Goal: Task Accomplishment & Management: Use online tool/utility

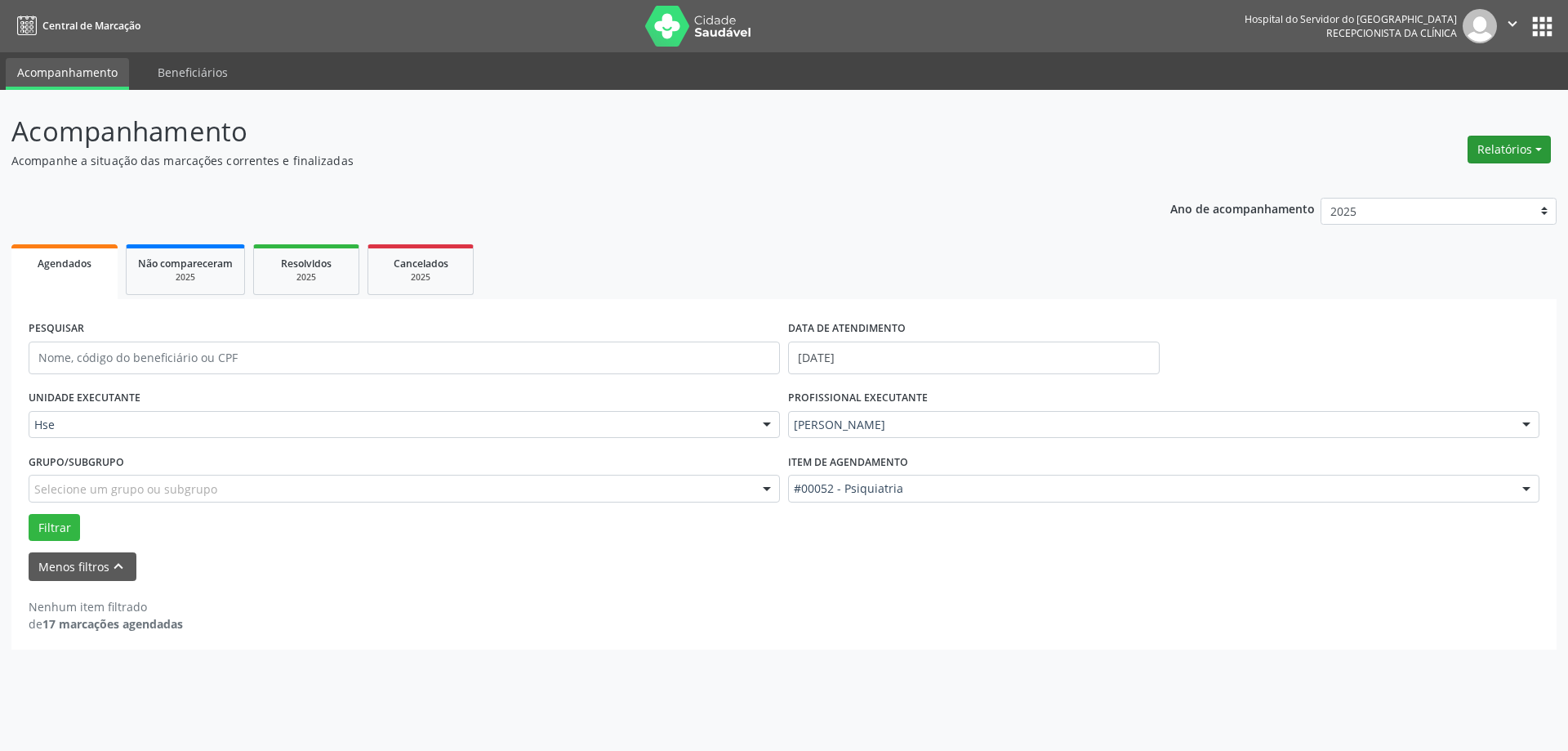
click at [1498, 148] on button "Relatórios" at bounding box center [1509, 149] width 83 height 27
click at [1476, 180] on link "Agendamentos" at bounding box center [1463, 185] width 175 height 23
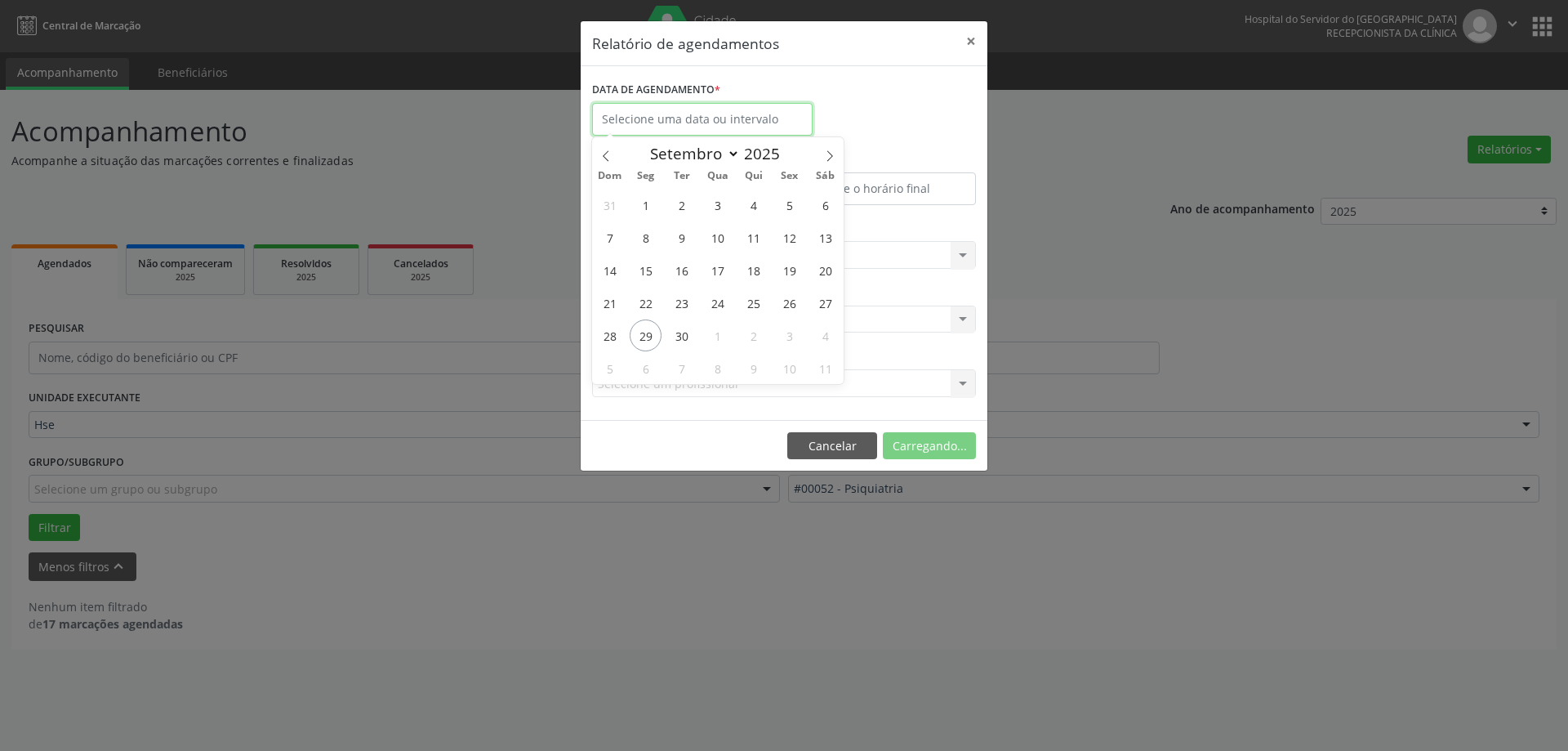
click at [683, 109] on input "text" at bounding box center [702, 119] width 220 height 32
click at [656, 331] on span "29" at bounding box center [645, 335] width 32 height 32
type input "[DATE]"
click at [656, 331] on span "29" at bounding box center [645, 335] width 32 height 32
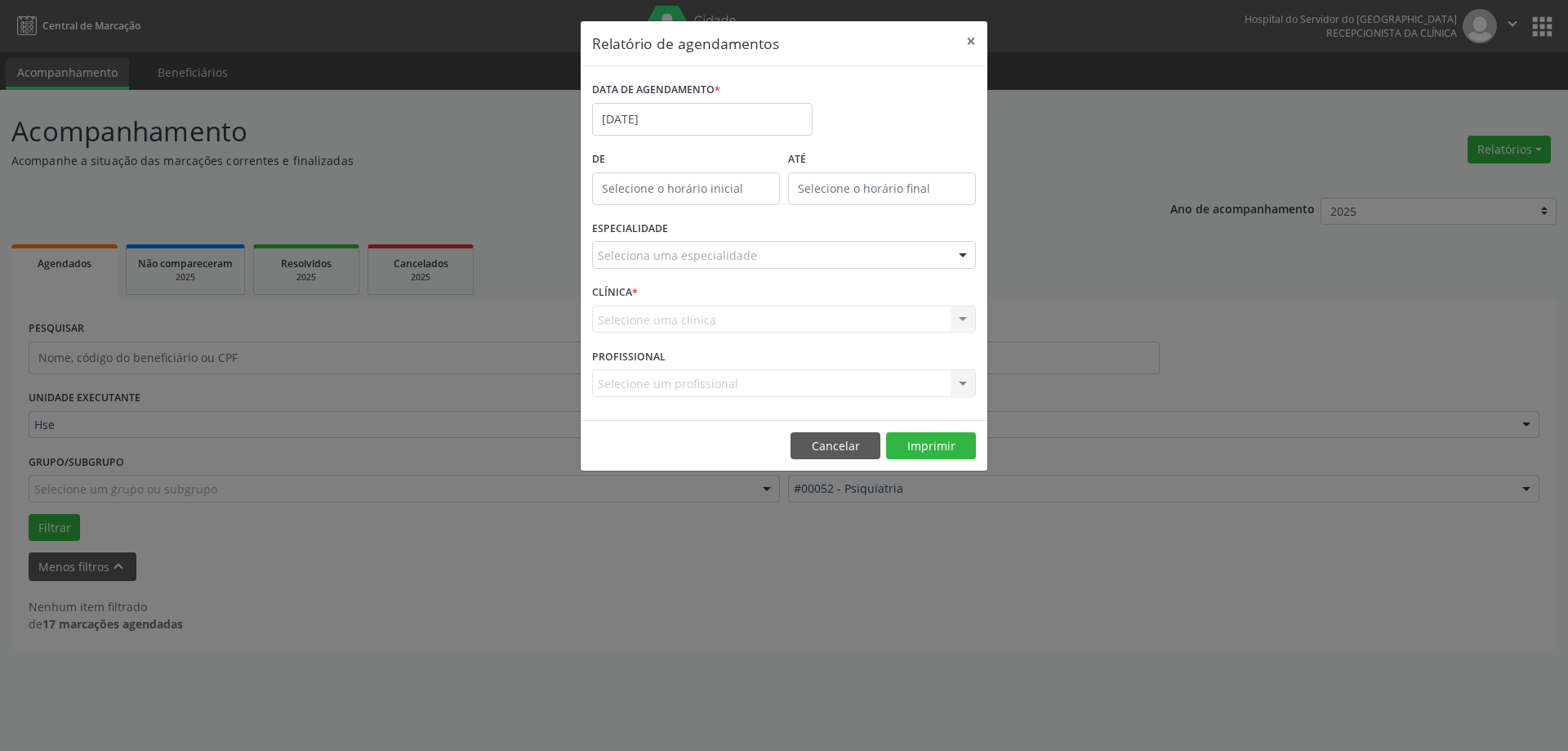
click at [773, 254] on div "Seleciona uma especialidade" at bounding box center [784, 254] width 384 height 27
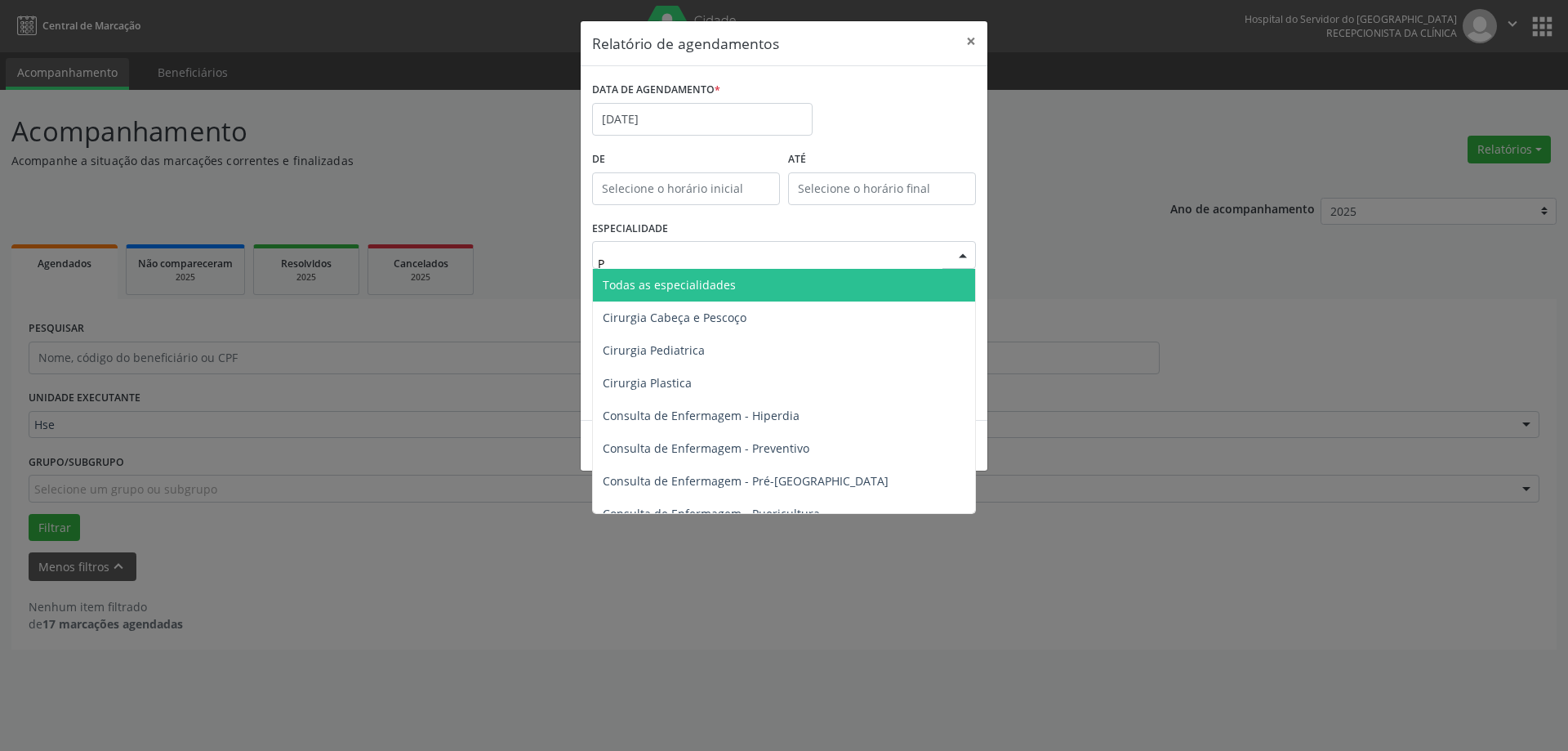
type input "PS"
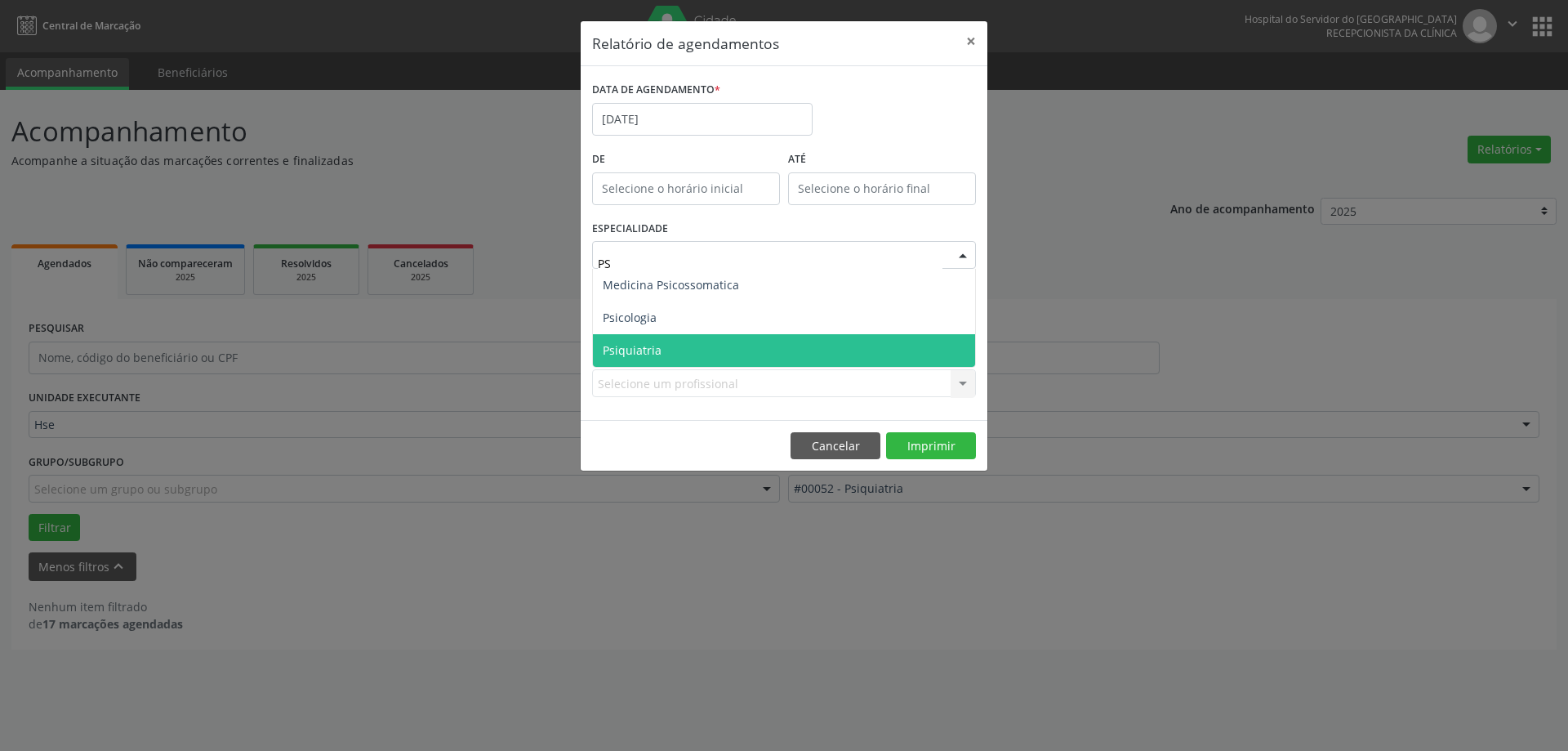
click at [769, 344] on span "Psiquiatria" at bounding box center [784, 350] width 382 height 32
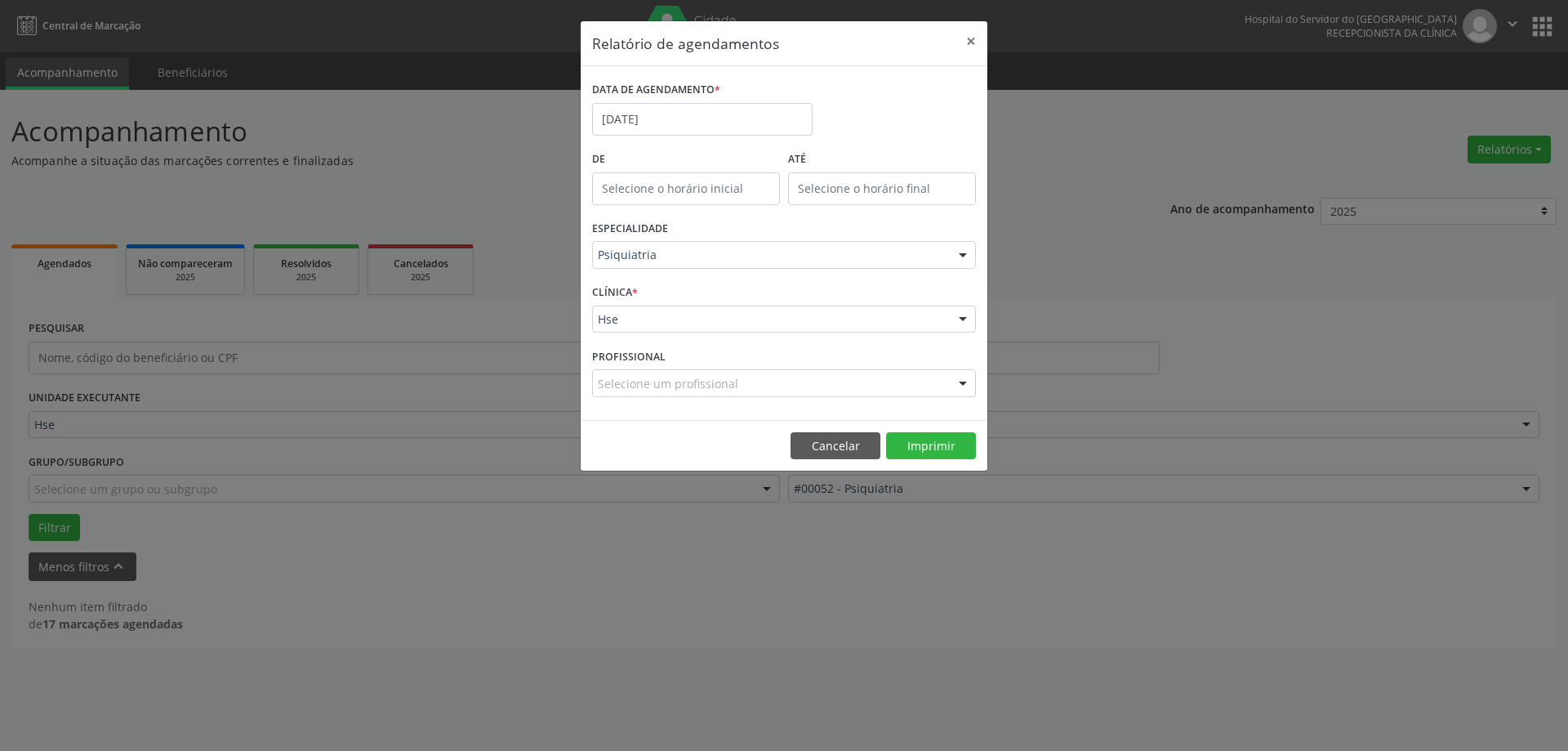
click at [750, 324] on div "Hse Hse Nenhum resultado encontrado para: " " Não há nenhuma opção para ser exi…" at bounding box center [784, 319] width 384 height 27
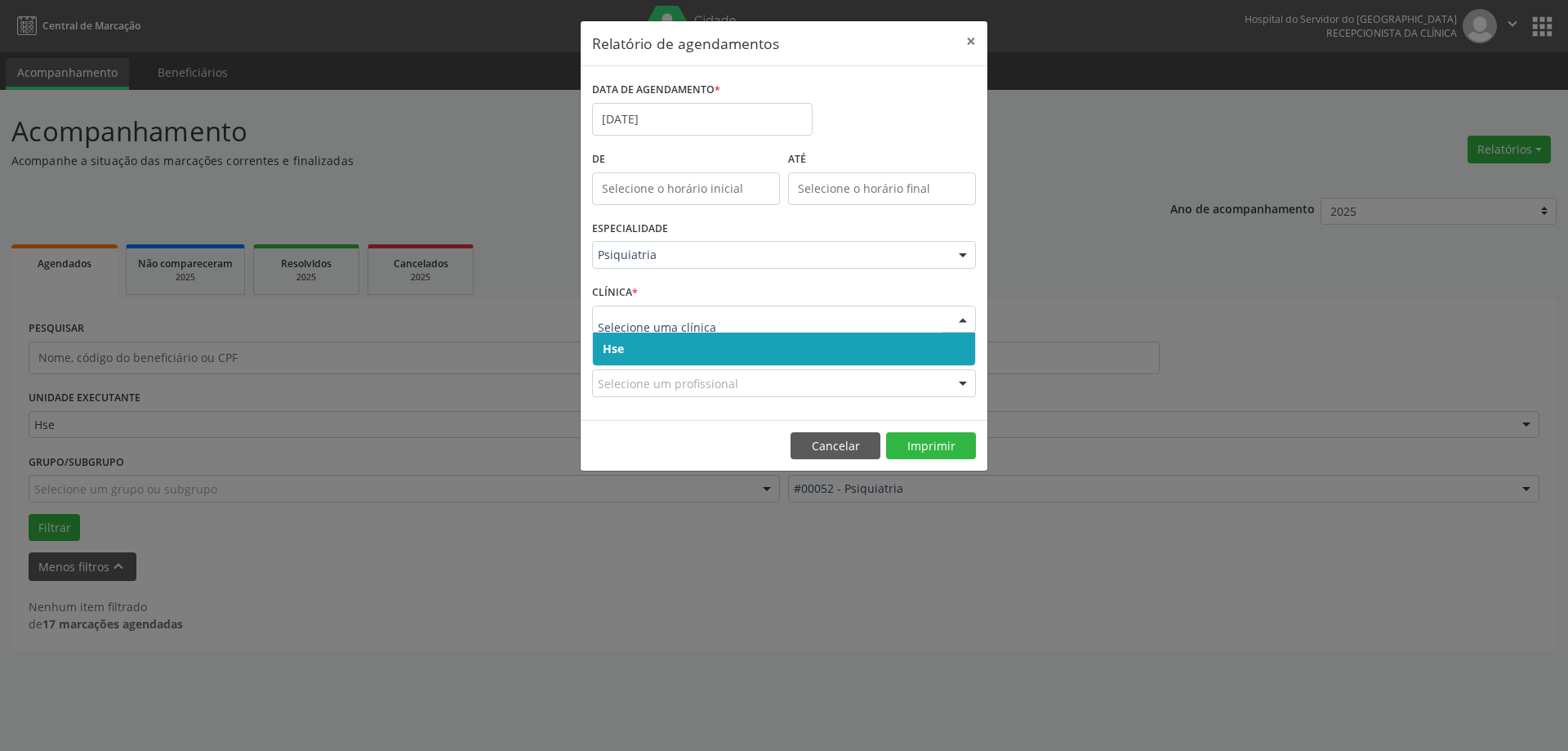
click at [702, 354] on span "Hse" at bounding box center [784, 348] width 382 height 32
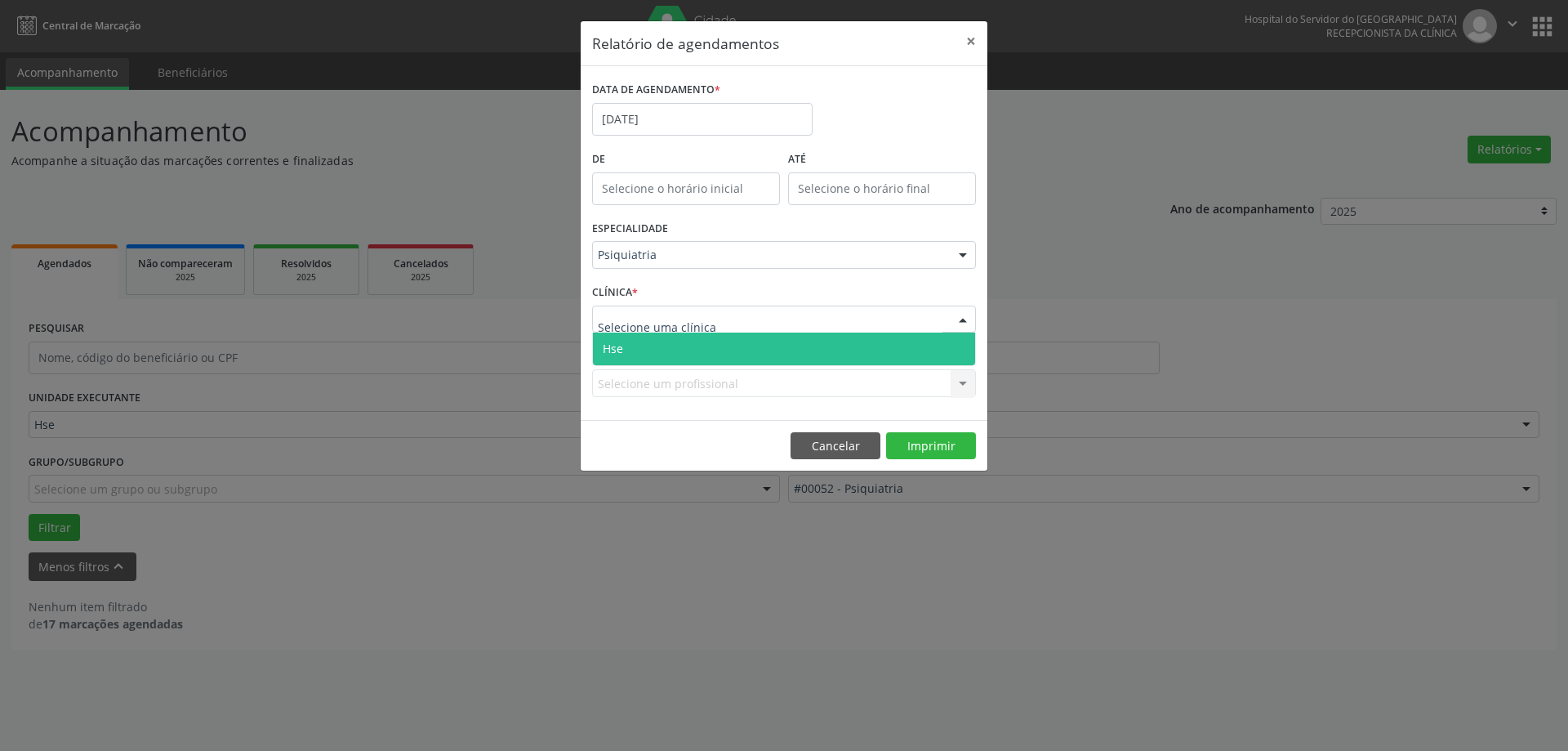
click at [711, 330] on div at bounding box center [784, 319] width 384 height 27
click at [705, 350] on span "Hse" at bounding box center [784, 348] width 382 height 32
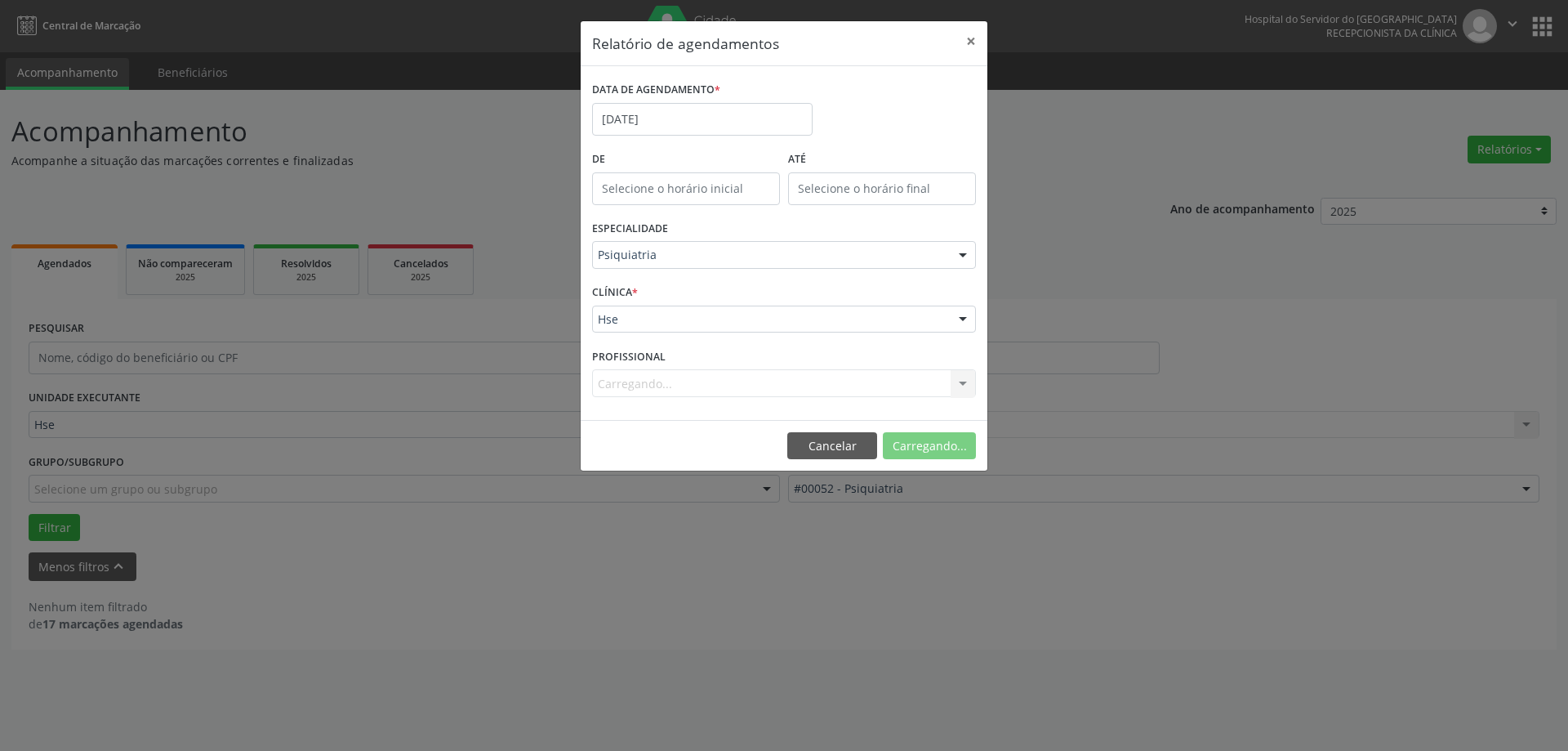
click at [694, 374] on div "Carregando... Nenhum resultado encontrado para: " " Não há nenhuma opção para s…" at bounding box center [784, 383] width 384 height 27
click at [692, 383] on div "Selecione um profissional Todos os profissionais [PERSON_NAME] [PERSON_NAME] da…" at bounding box center [784, 383] width 384 height 27
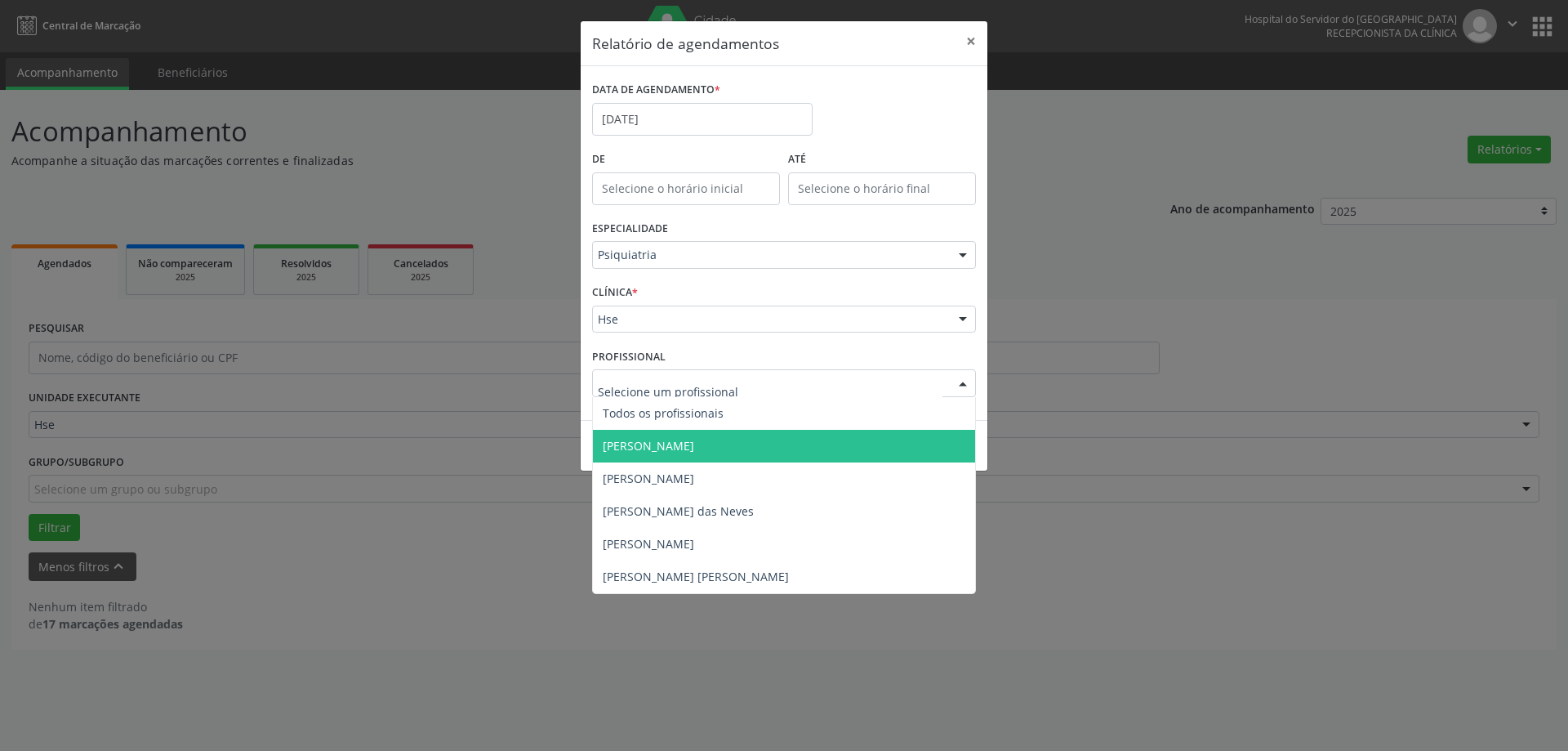
click at [685, 454] on span "[PERSON_NAME]" at bounding box center [784, 446] width 382 height 32
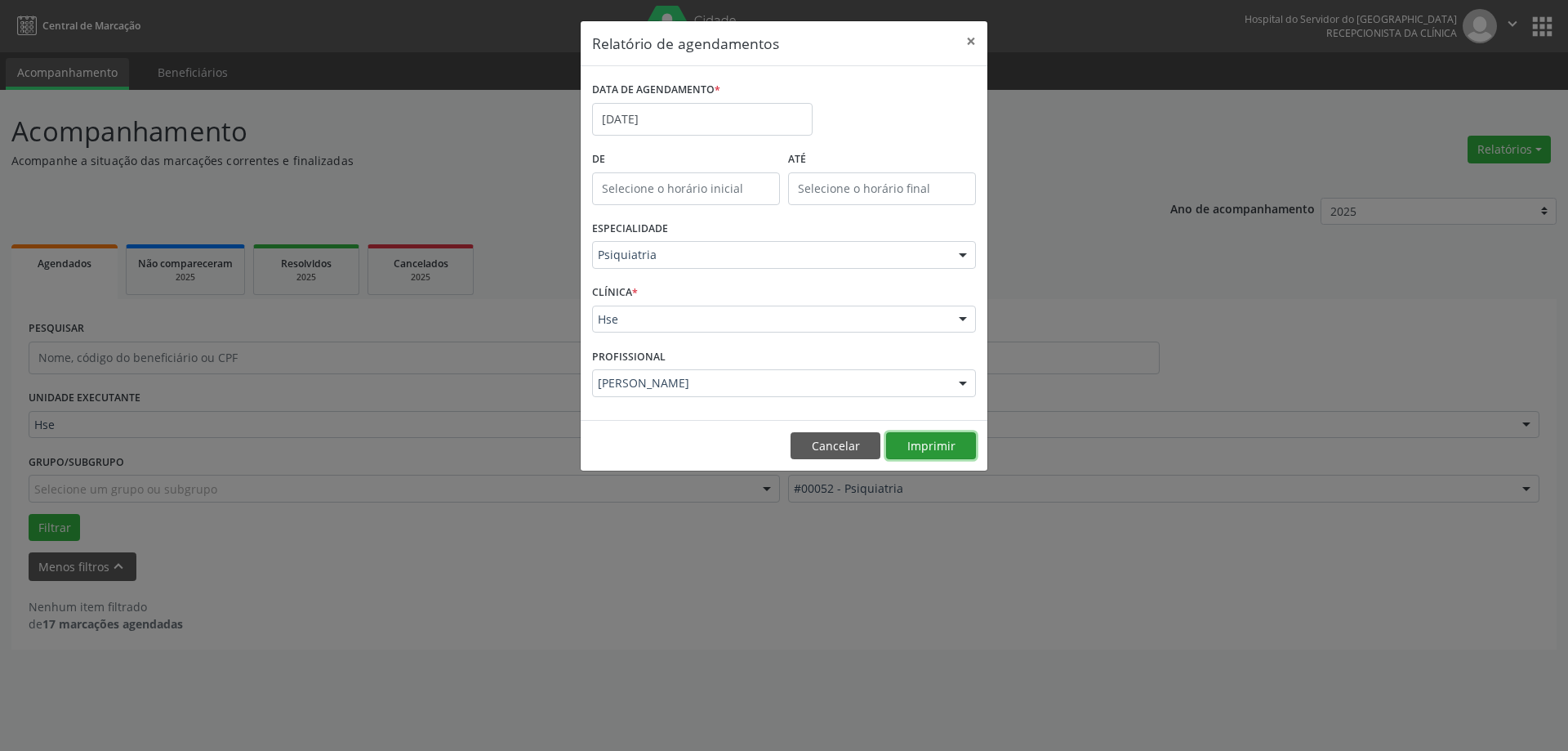
click at [939, 447] on button "Imprimir" at bounding box center [931, 446] width 90 height 27
